Goal: Task Accomplishment & Management: Manage account settings

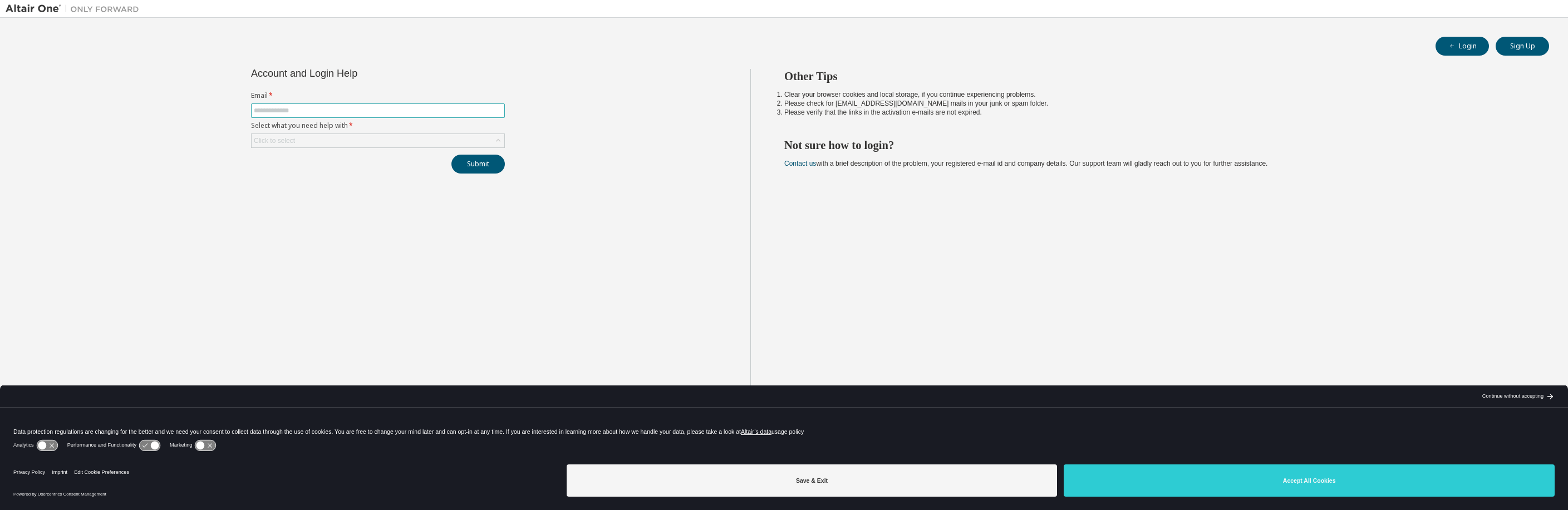
click at [330, 110] on input "text" at bounding box center [378, 110] width 248 height 9
type input "**********"
click at [346, 145] on div "Click to select" at bounding box center [378, 141] width 253 height 14
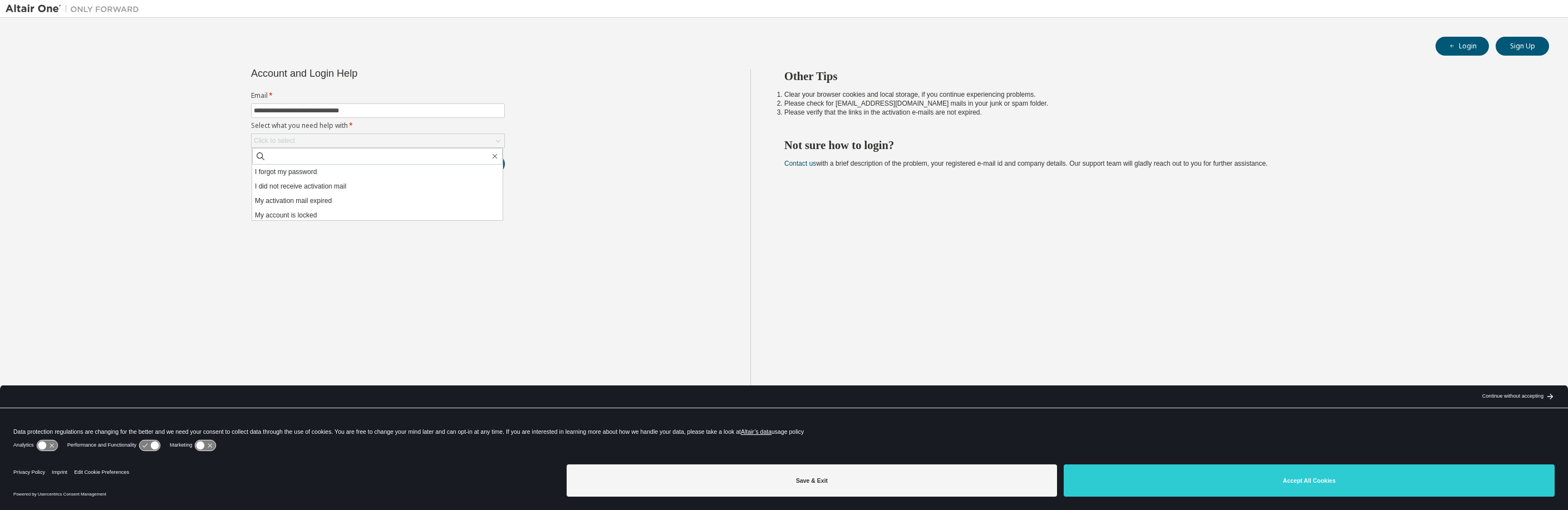
drag, startPoint x: 320, startPoint y: 173, endPoint x: 409, endPoint y: 181, distance: 89.4
click at [320, 173] on li "I forgot my password" at bounding box center [377, 172] width 250 height 15
click at [476, 165] on button "Submit" at bounding box center [478, 164] width 54 height 19
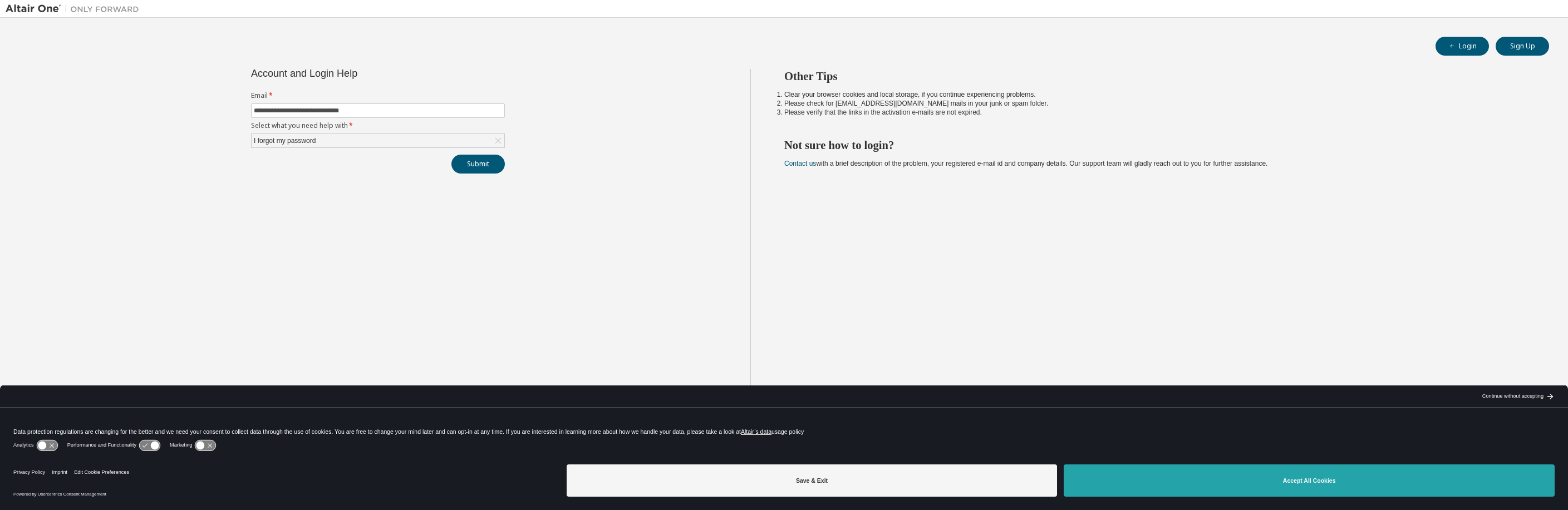
click at [1302, 484] on button "Accept All Cookies" at bounding box center [1310, 480] width 491 height 32
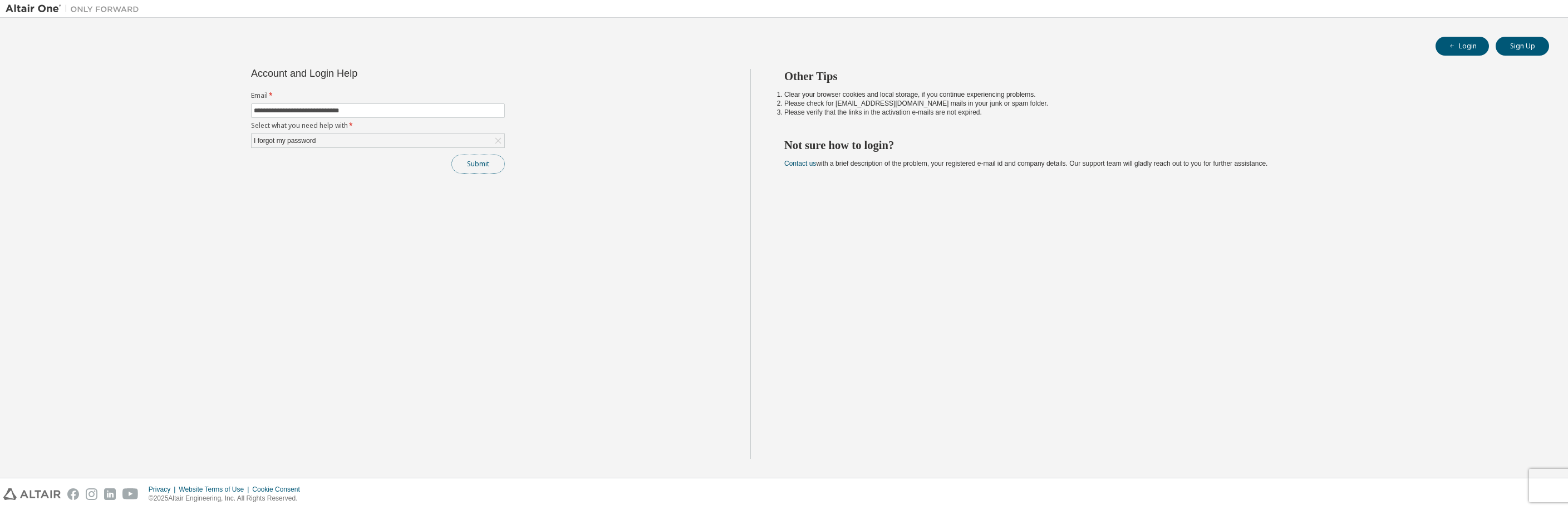
click at [476, 166] on button "Submit" at bounding box center [478, 164] width 54 height 19
click at [1465, 47] on button "Login" at bounding box center [1462, 46] width 54 height 19
